Goal: Task Accomplishment & Management: Manage account settings

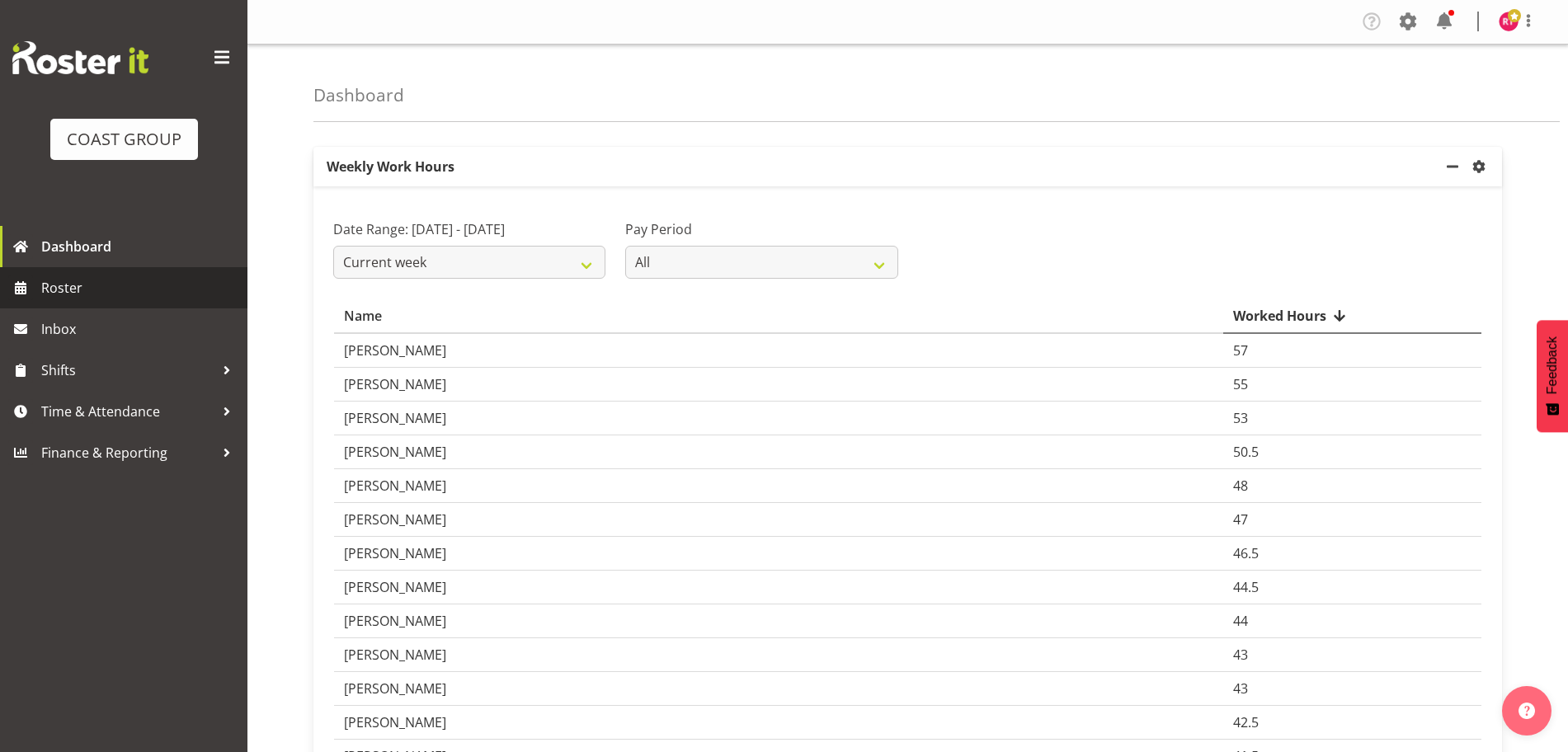
click at [75, 285] on span "Roster" at bounding box center [140, 287] width 198 height 25
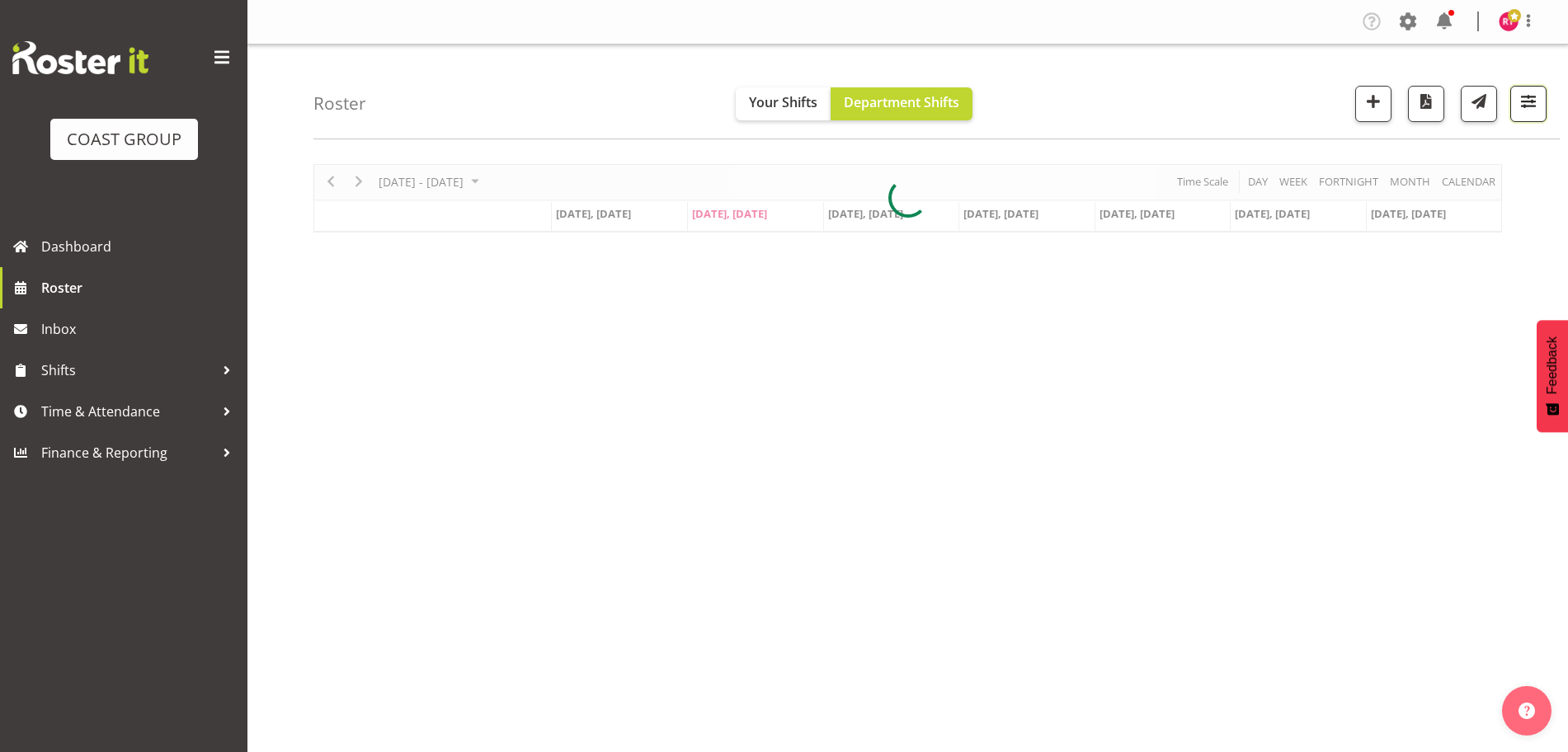
click at [1523, 96] on span "button" at bounding box center [1528, 101] width 21 height 21
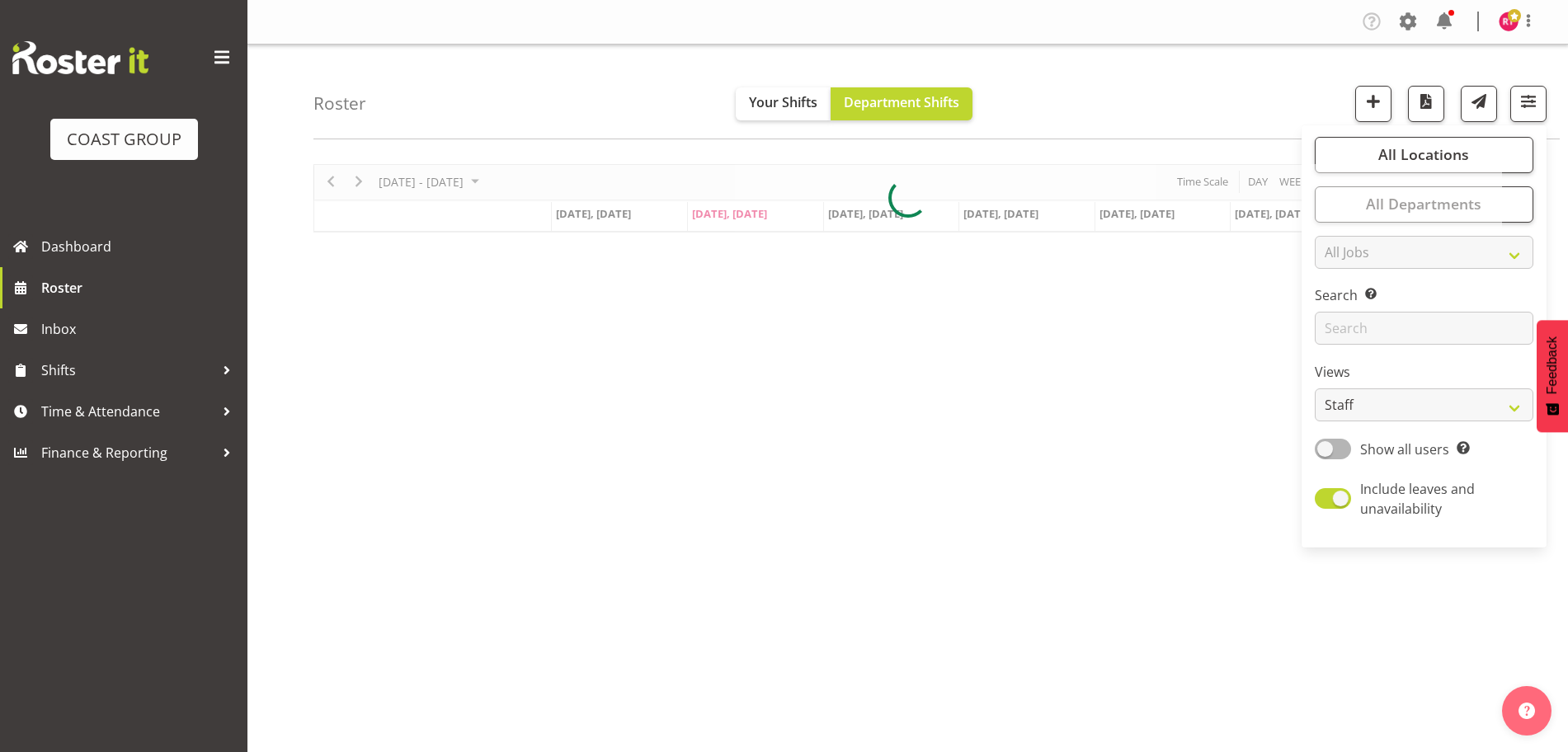
click at [1122, 99] on div "Roster Your Shifts Department Shifts All Locations Clear CARLTON EVENTS [PERSON…" at bounding box center [937, 91] width 1247 height 95
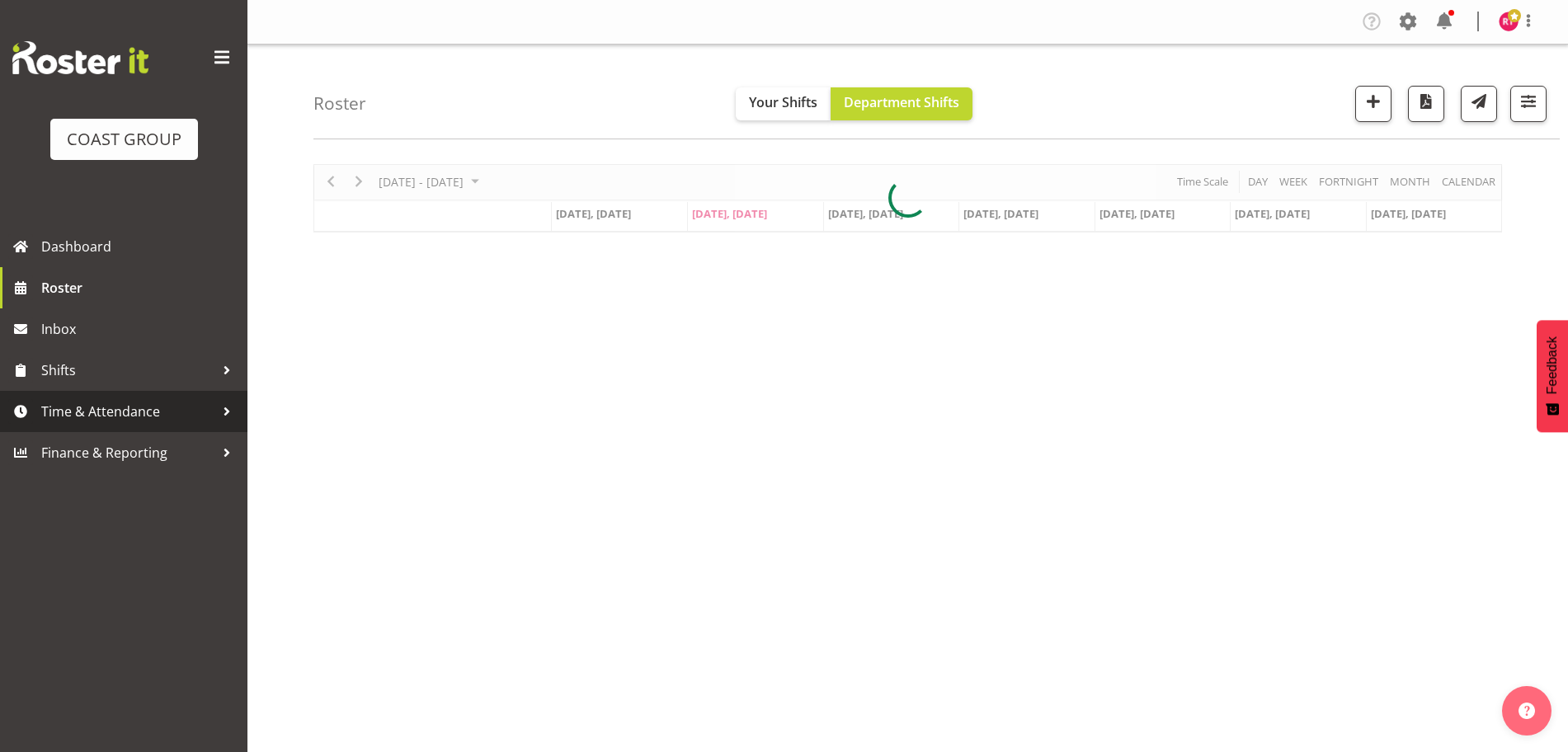
click at [126, 407] on span "Time & Attendance" at bounding box center [127, 411] width 173 height 25
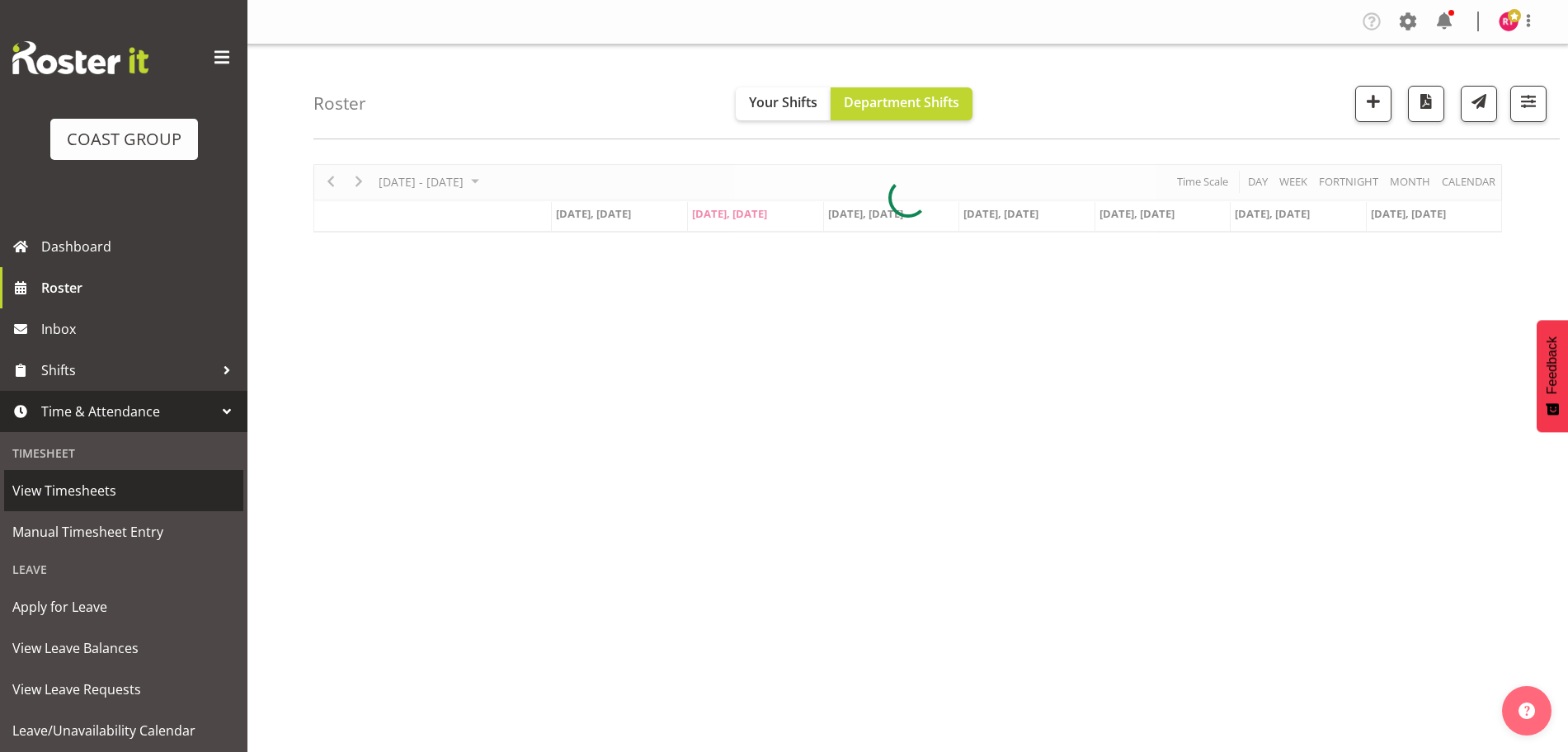
click at [97, 497] on span "View Timesheets" at bounding box center [123, 491] width 223 height 25
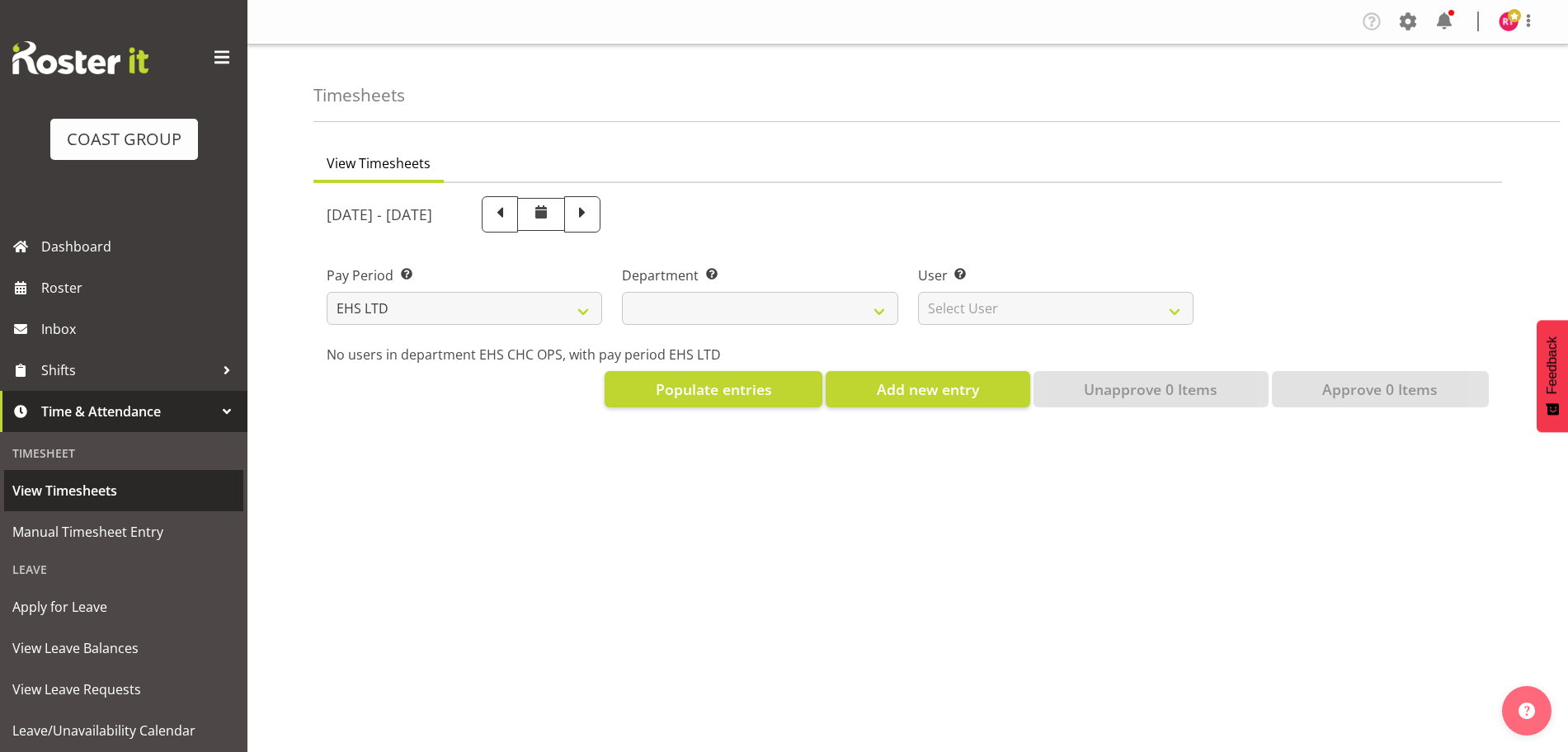
select select "7"
select select
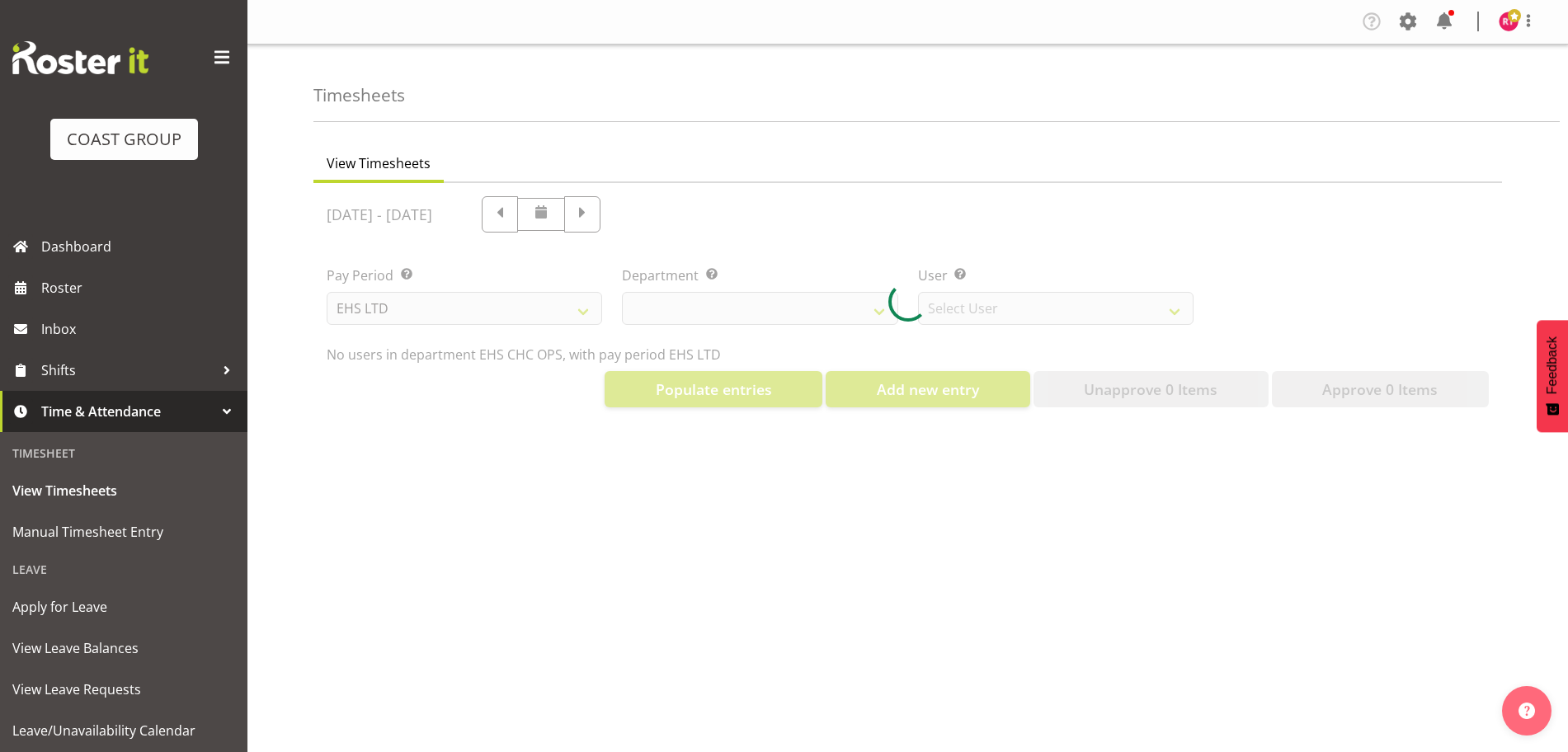
select select "11515"
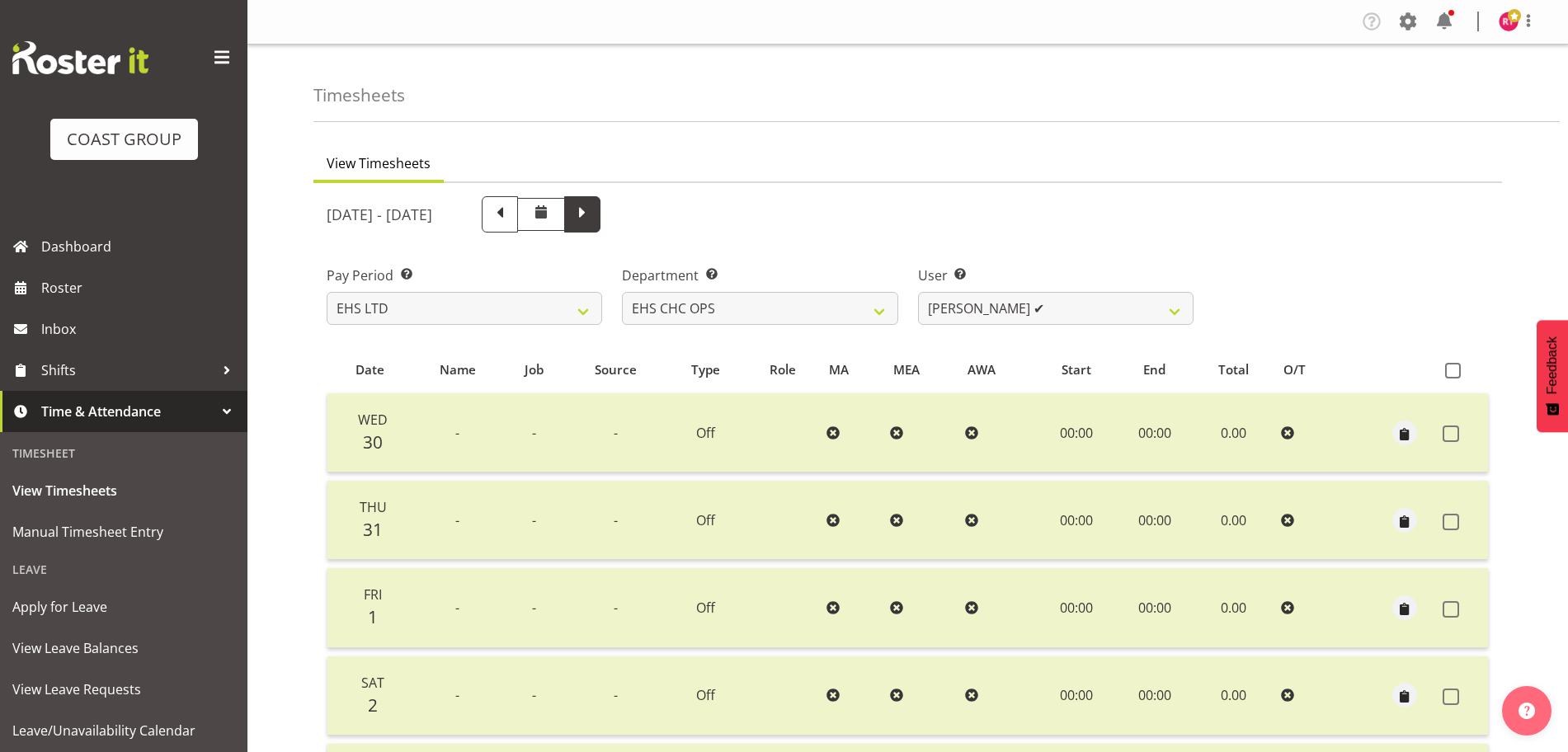
click at [593, 211] on span at bounding box center [582, 212] width 21 height 21
select select
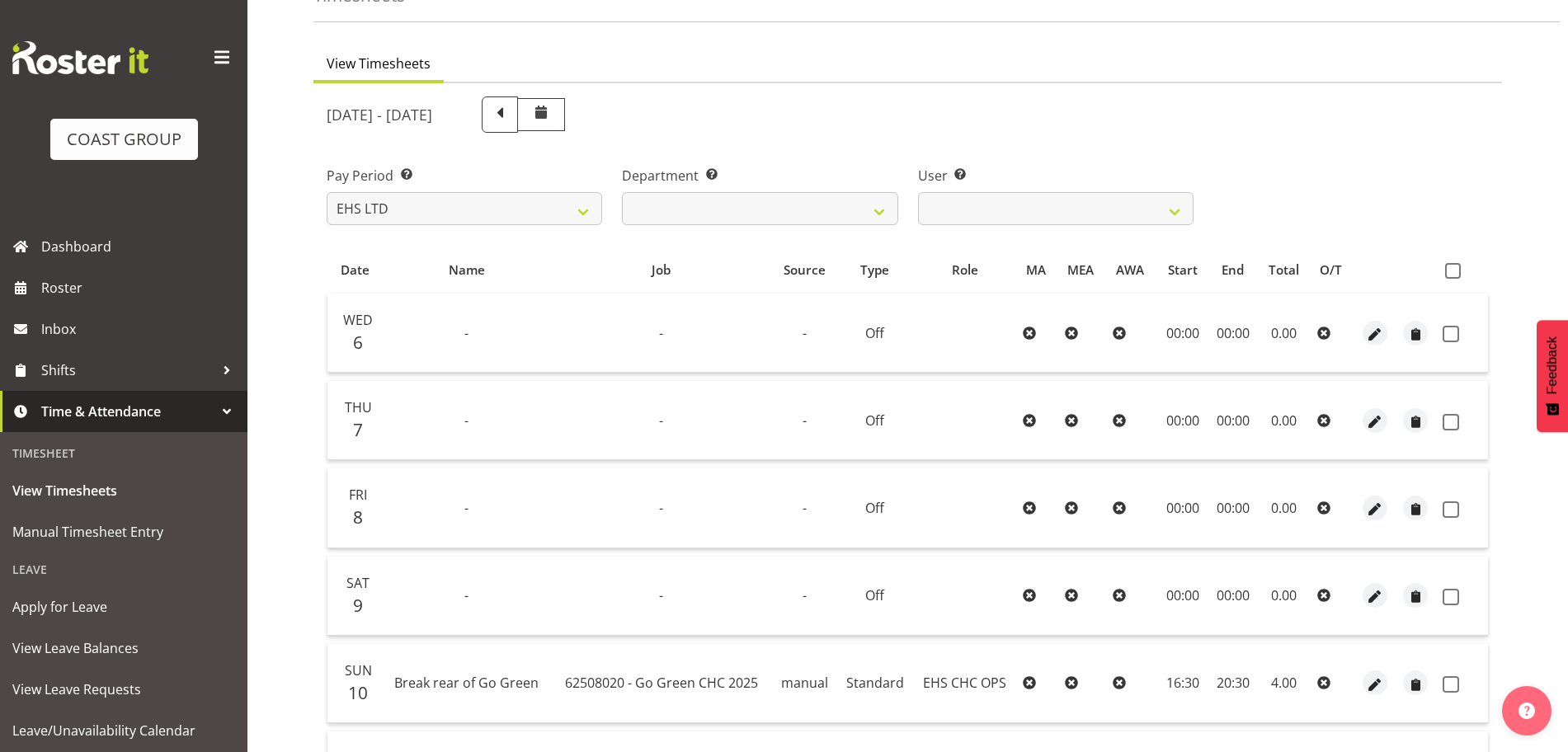
scroll to position [103, 0]
click at [1057, 197] on select "Aminio Fonongaloa-Lolohea ❌ David Wiseman ❌ George Unsworth ❌ Keegan Thomas ❌ M…" at bounding box center [1055, 205] width 275 height 33
click at [918, 189] on select "Aminio Fonongaloa-Lolohea ❌ David Wiseman ❌ George Unsworth ❌ Keegan Thomas ❌ M…" at bounding box center [1055, 205] width 275 height 33
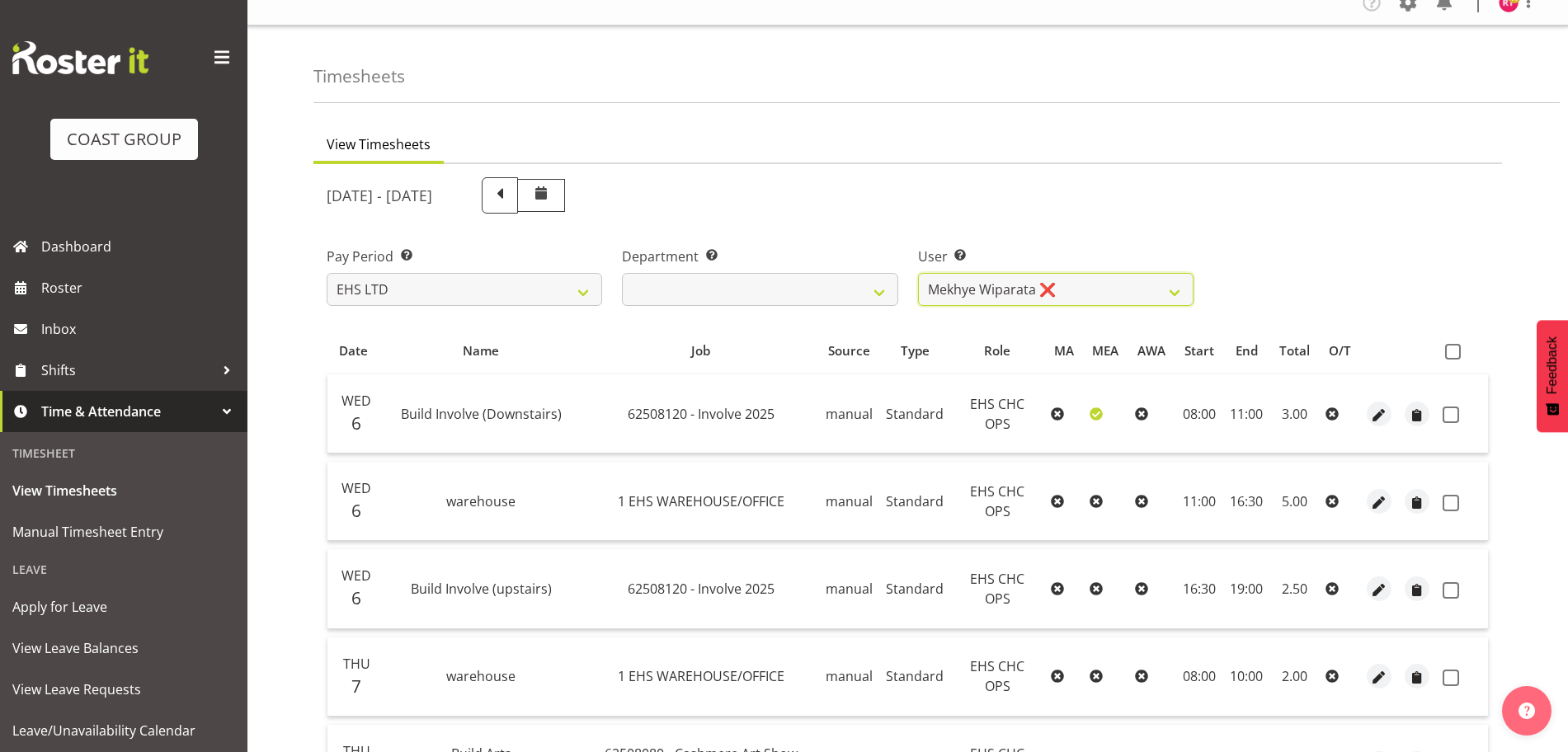
scroll to position [10, 0]
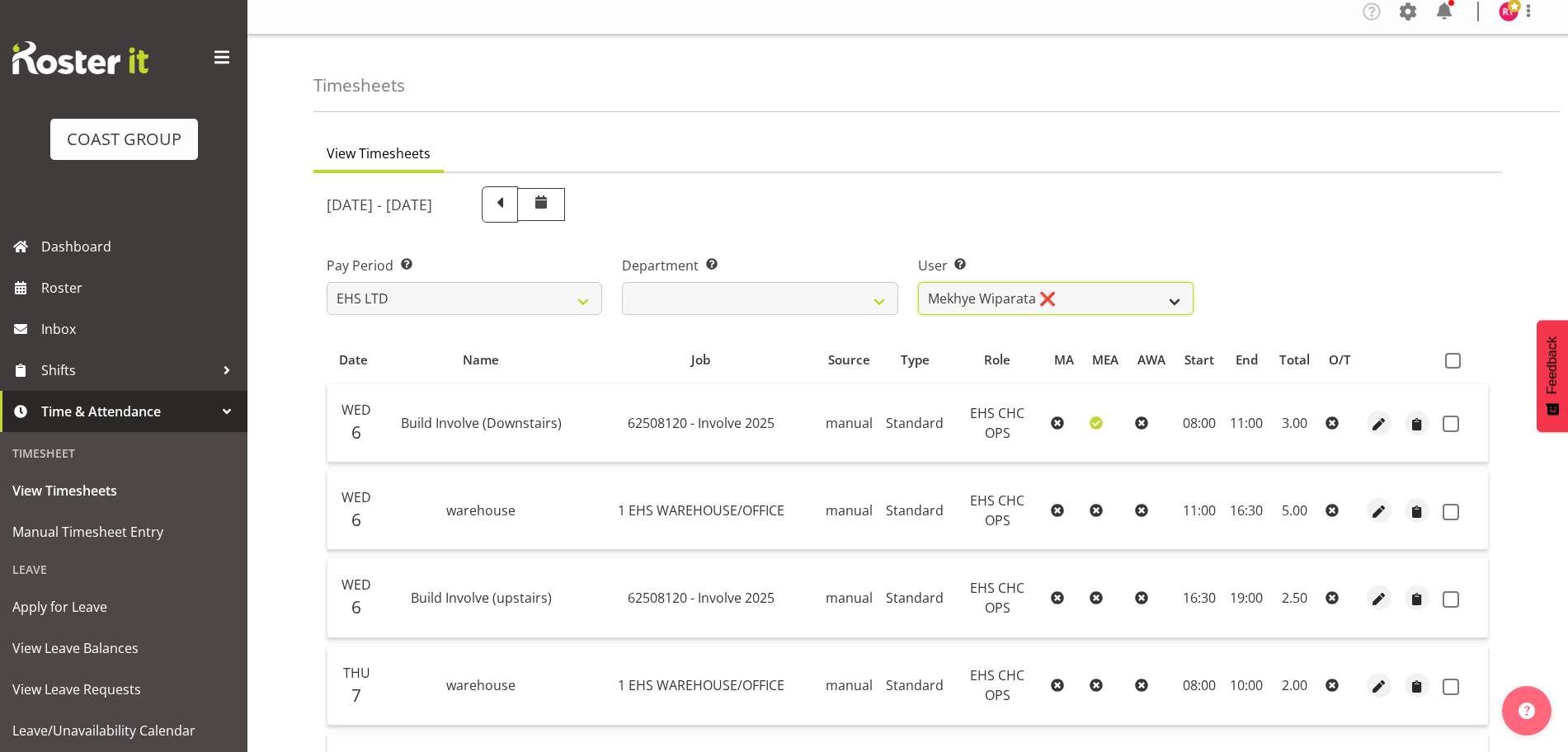
drag, startPoint x: 1026, startPoint y: 289, endPoint x: 1017, endPoint y: 297, distance: 12.0
click at [1026, 290] on select "Aminio Fonongaloa-Lolohea ❌ David Wiseman ❌ George Unsworth ❌ Keegan Thomas ❌ M…" at bounding box center [1055, 298] width 275 height 33
select select "11371"
click at [918, 282] on select "Aminio Fonongaloa-Lolohea ❌ David Wiseman ❌ George Unsworth ❌ Keegan Thomas ❌ M…" at bounding box center [1055, 298] width 275 height 33
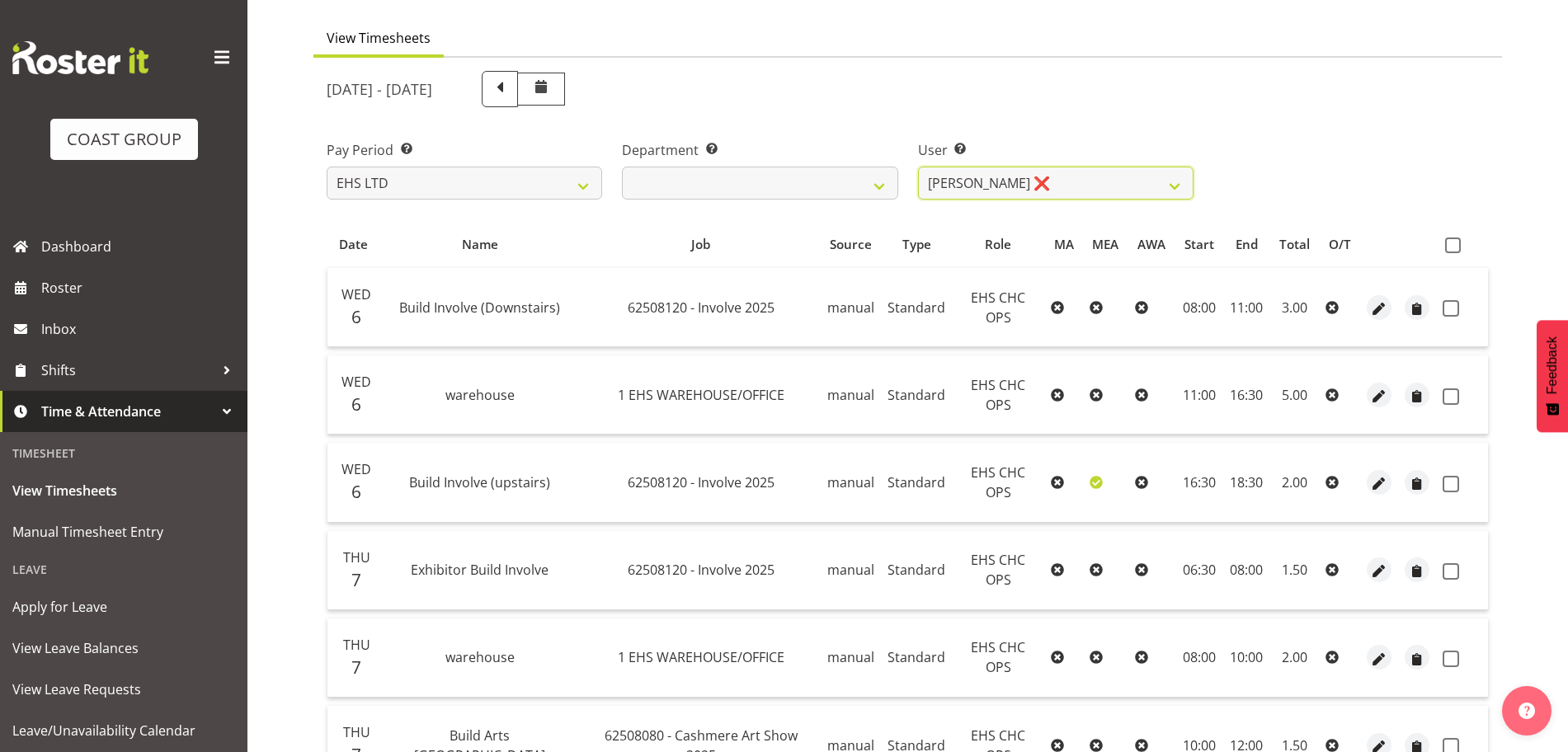
scroll to position [0, 0]
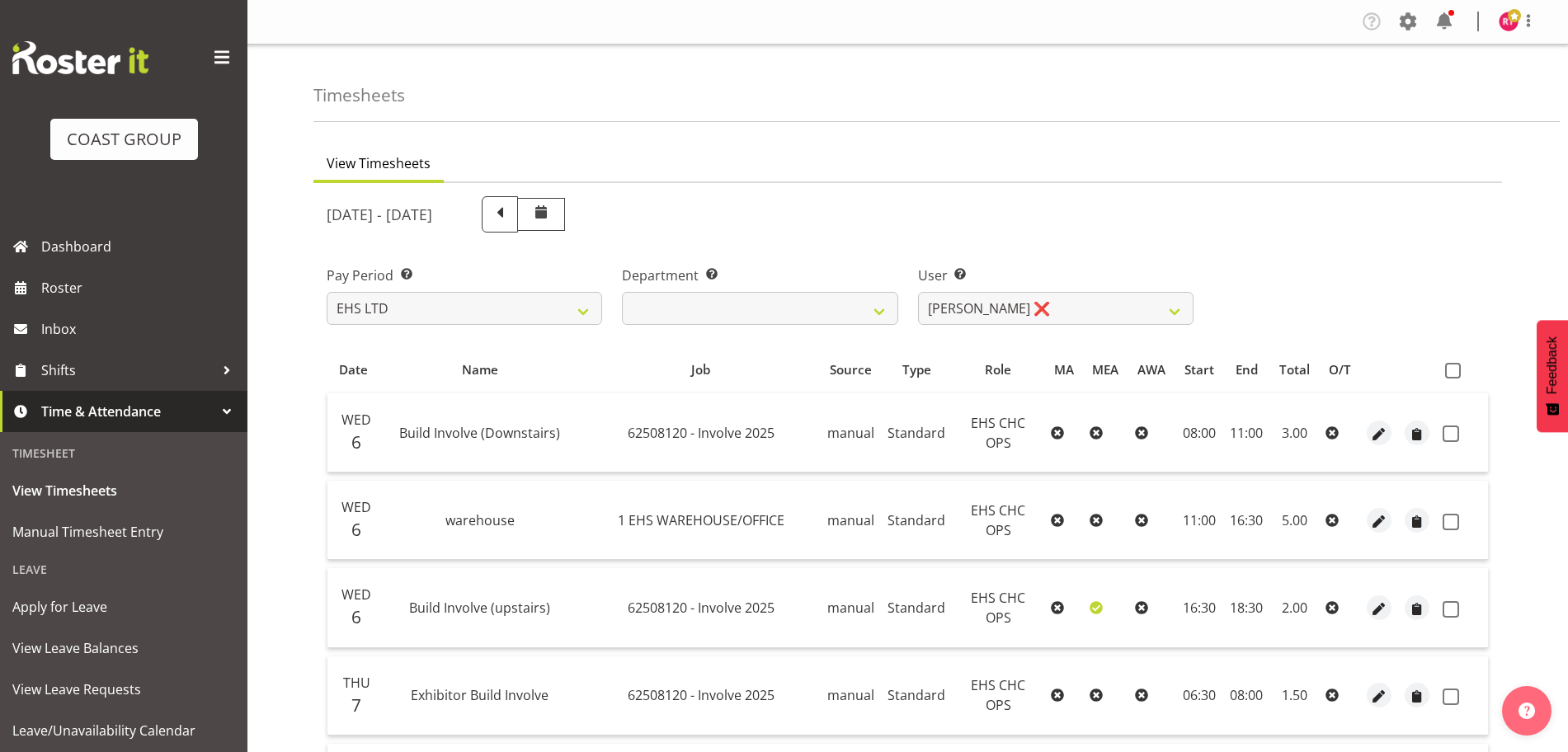
click at [884, 255] on div "Department Select which department you would like to view. EHS CHC OPS" at bounding box center [760, 289] width 296 height 92
click at [1507, 16] on img at bounding box center [1508, 21] width 20 height 20
click at [1458, 97] on link "Log Out" at bounding box center [1459, 86] width 158 height 30
